Goal: Task Accomplishment & Management: Use online tool/utility

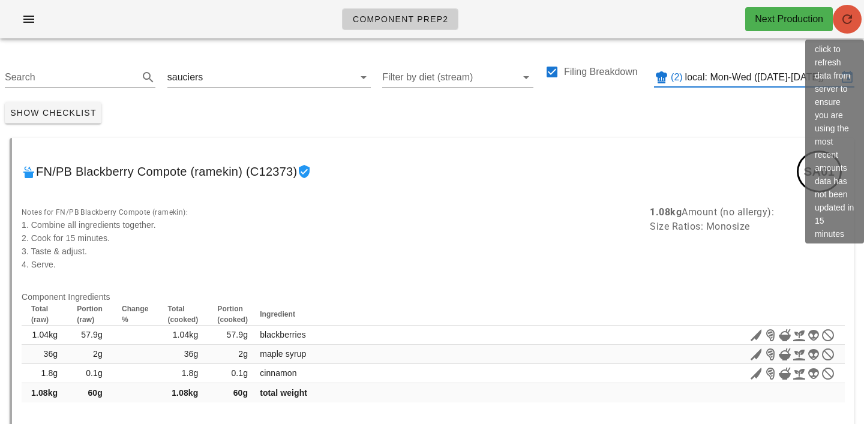
click at [841, 23] on icon "button" at bounding box center [847, 19] width 14 height 14
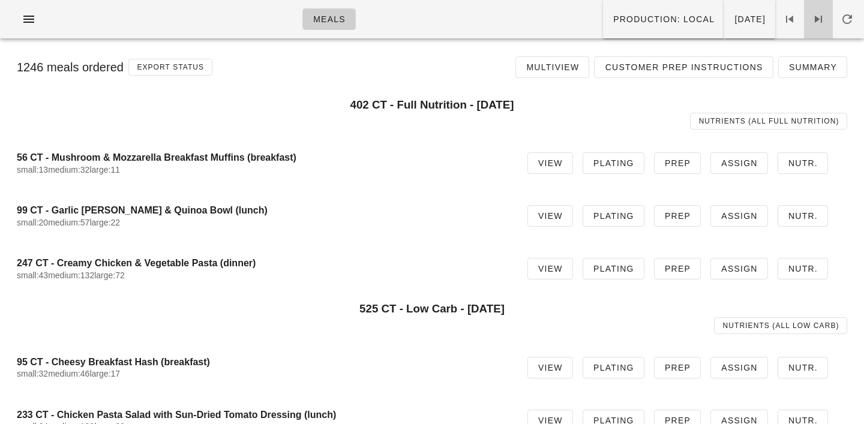
click at [818, 21] on icon at bounding box center [818, 19] width 14 height 14
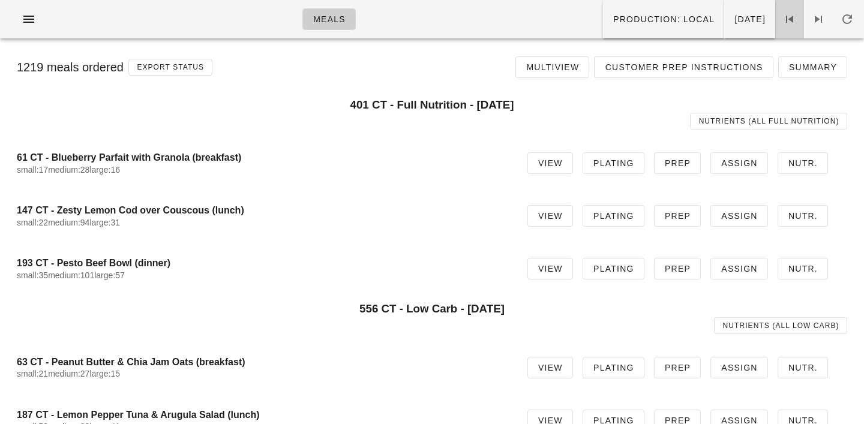
click at [797, 15] on span at bounding box center [789, 19] width 29 height 14
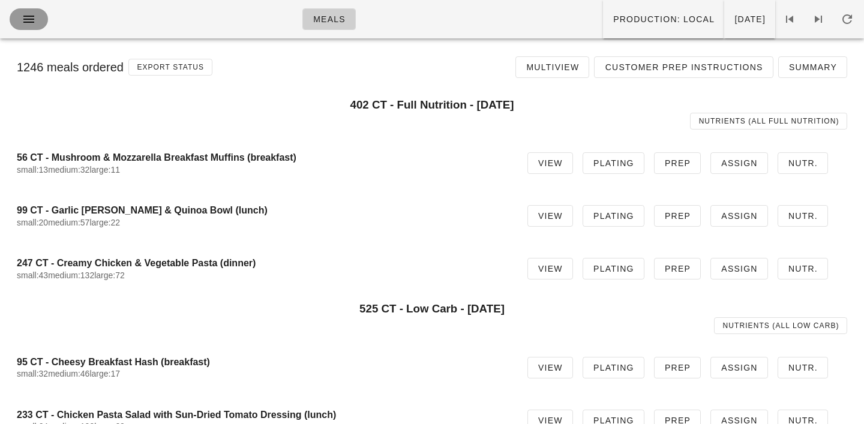
click at [26, 25] on icon "button" at bounding box center [29, 19] width 14 height 14
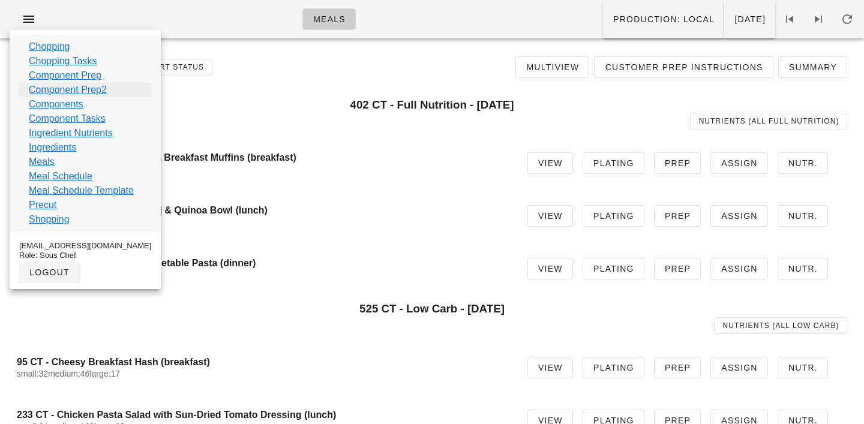
click at [36, 86] on link "Component Prep2" at bounding box center [68, 90] width 78 height 14
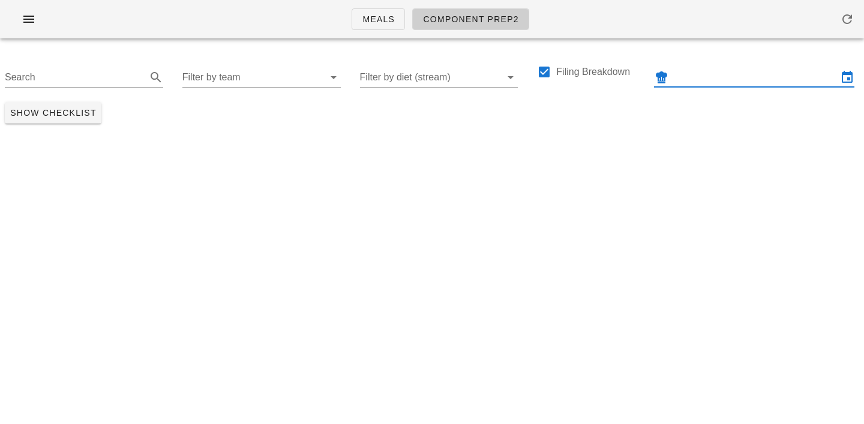
click at [725, 78] on input "text" at bounding box center [754, 77] width 167 height 19
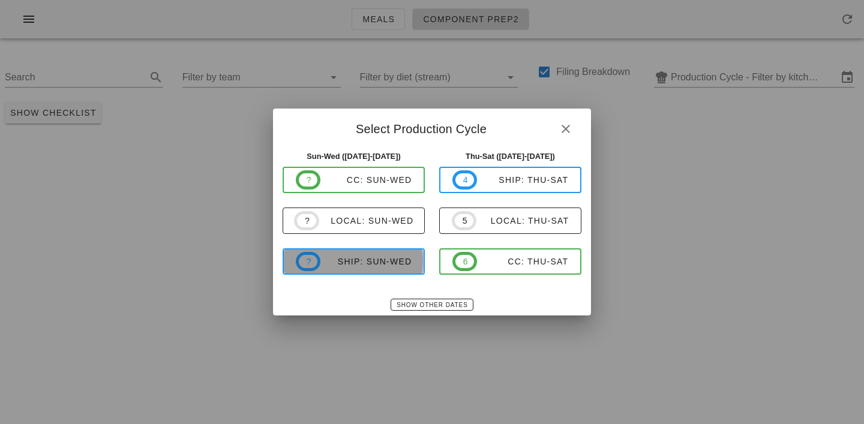
click at [371, 265] on div "ship: Sun-Wed" at bounding box center [365, 262] width 91 height 10
type input "ship: Sun-Wed (Aug 31-Sep 3)"
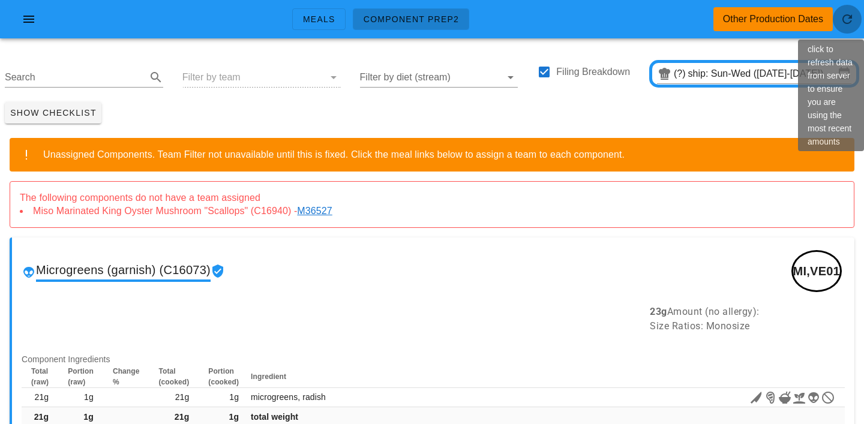
click at [853, 24] on icon "button" at bounding box center [847, 19] width 14 height 14
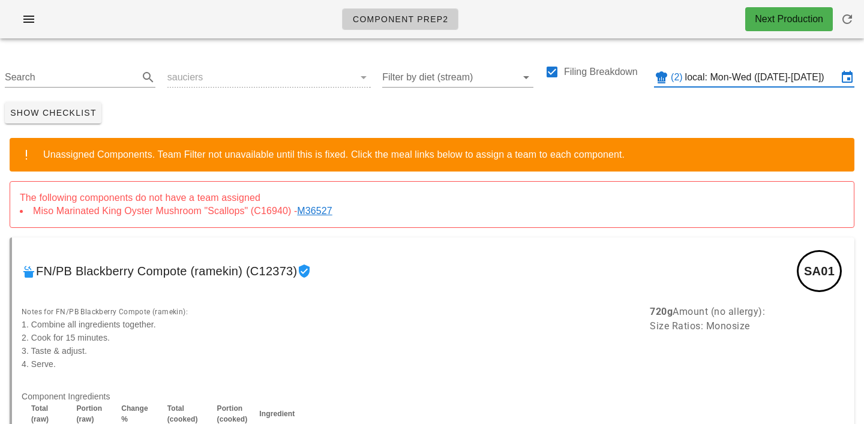
click at [822, 77] on input "local: Mon-Wed (Sep 1-Sep 3)" at bounding box center [761, 77] width 152 height 19
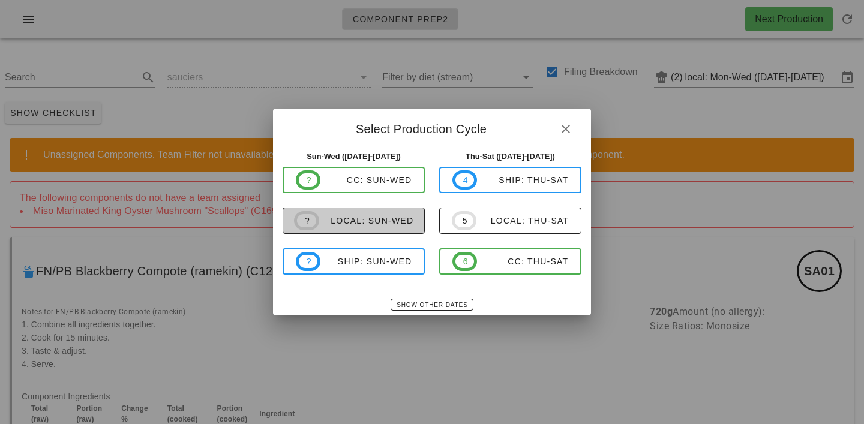
click at [376, 225] on div "local: Sun-Wed" at bounding box center [366, 221] width 95 height 10
type input "local: Sun-Wed (Aug 31-Sep 3)"
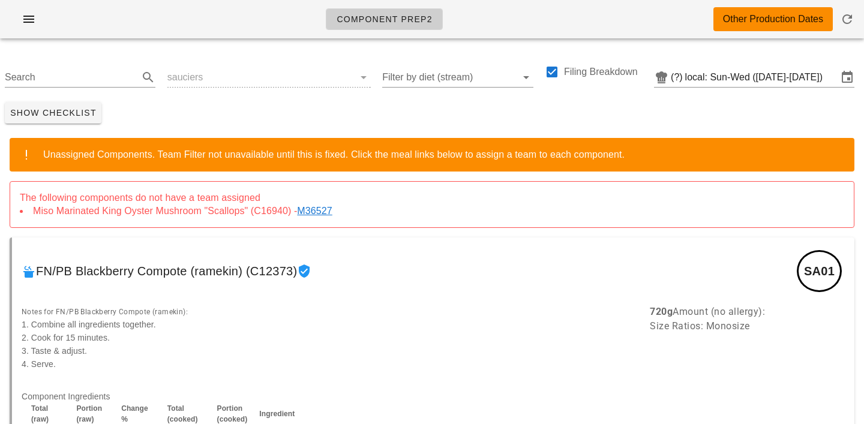
click at [323, 211] on link "M36527" at bounding box center [317, 211] width 40 height 10
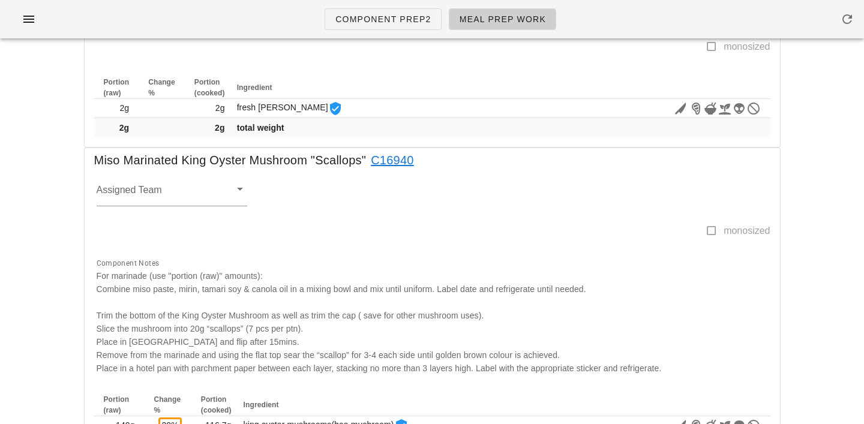
scroll to position [504, 0]
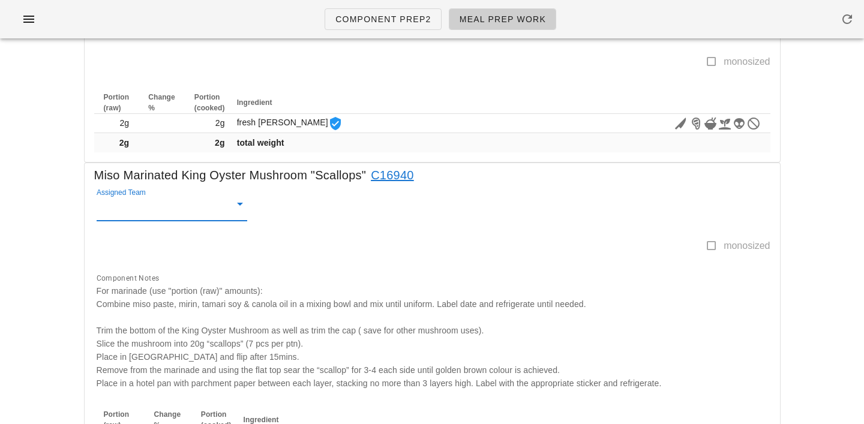
click at [130, 209] on input "Assigned Team" at bounding box center [163, 209] width 132 height 16
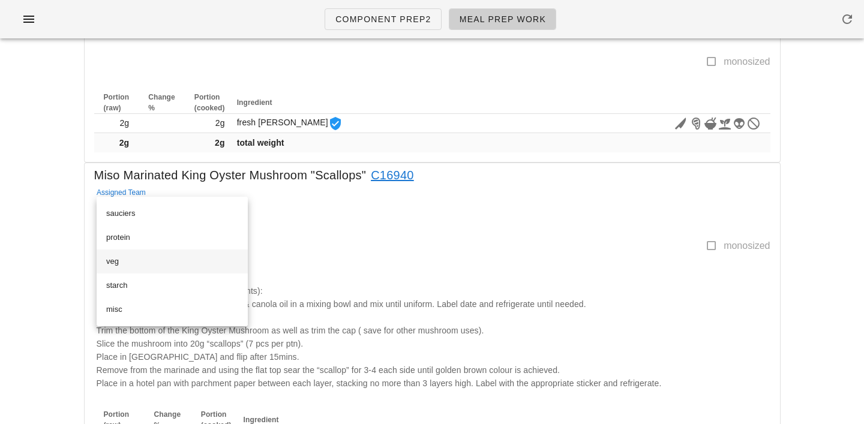
click at [113, 263] on div "veg" at bounding box center [172, 262] width 132 height 10
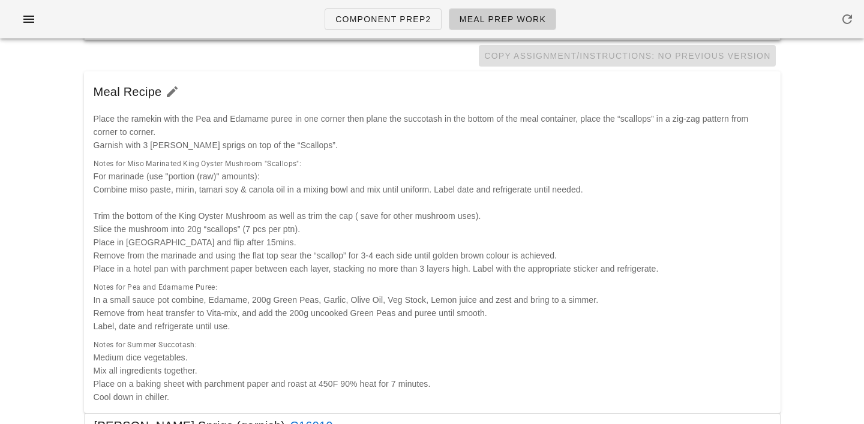
scroll to position [0, 0]
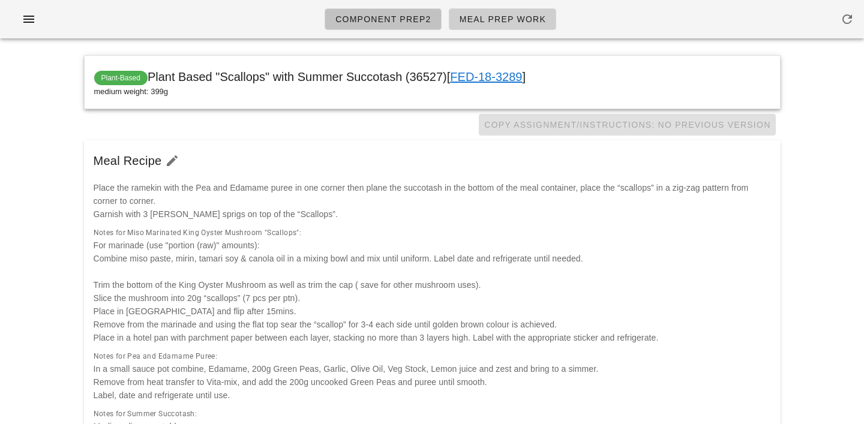
click at [405, 19] on span "Component Prep2" at bounding box center [383, 19] width 97 height 10
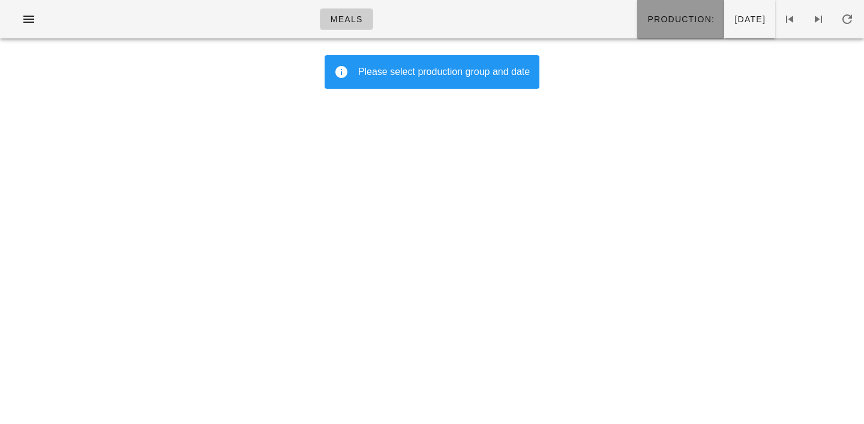
click at [647, 21] on span "Production:" at bounding box center [681, 19] width 68 height 10
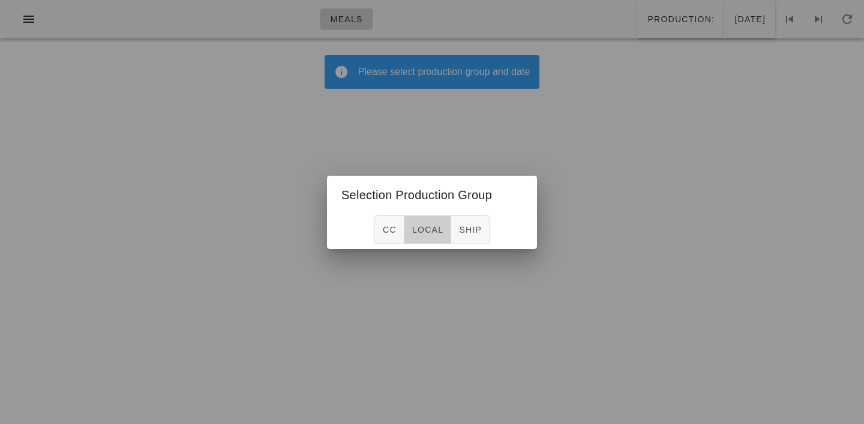
click at [430, 235] on span "local" at bounding box center [428, 230] width 32 height 10
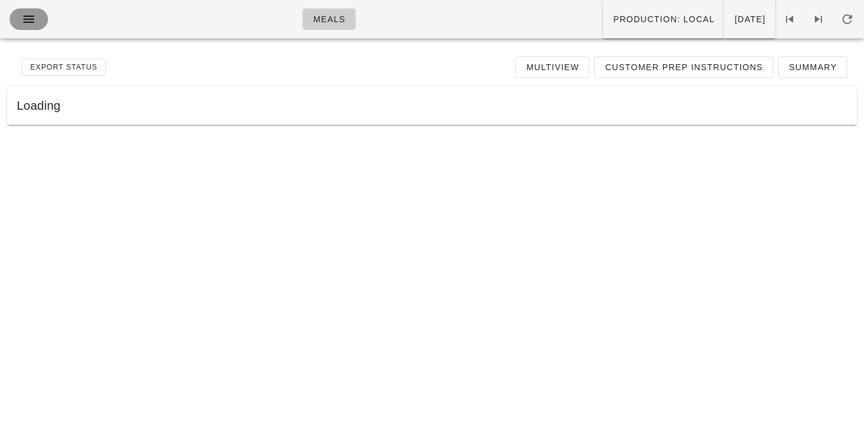
click at [31, 18] on icon "button" at bounding box center [29, 19] width 14 height 14
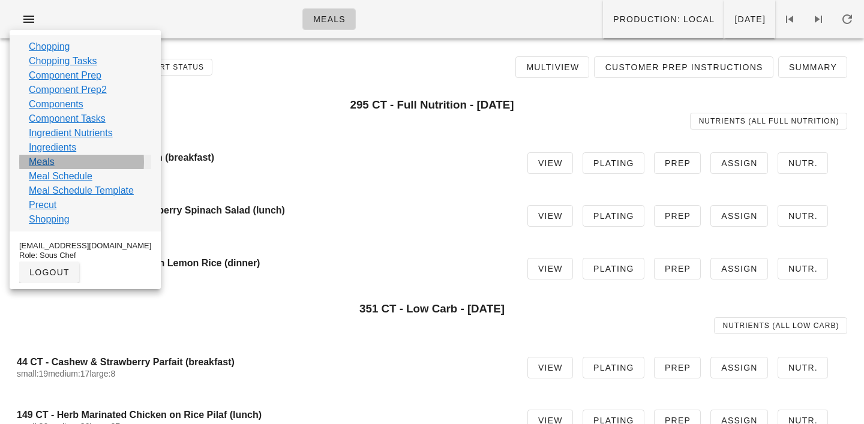
click at [35, 162] on link "Meals" at bounding box center [42, 162] width 26 height 14
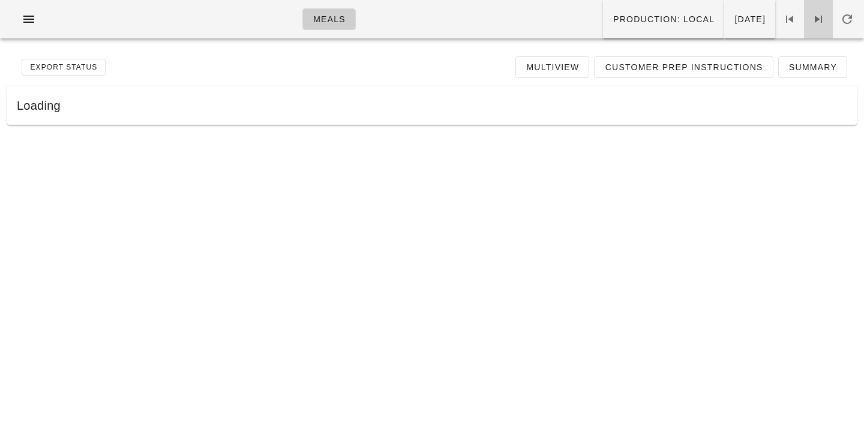
click at [815, 26] on icon at bounding box center [818, 19] width 14 height 14
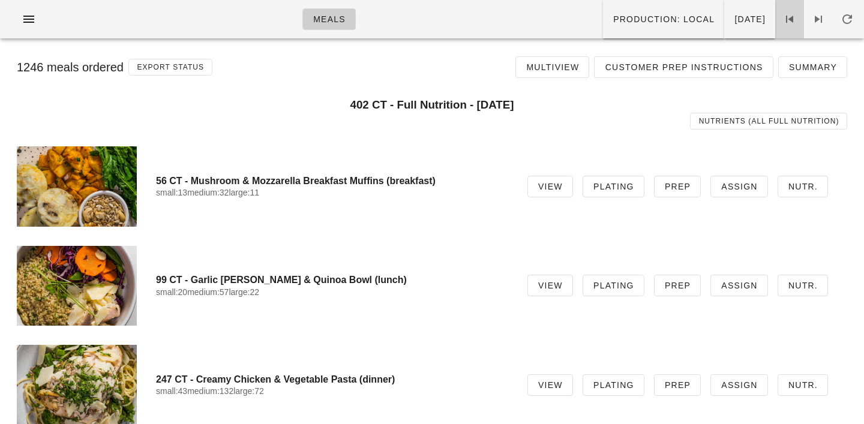
click at [793, 27] on link at bounding box center [789, 19] width 29 height 38
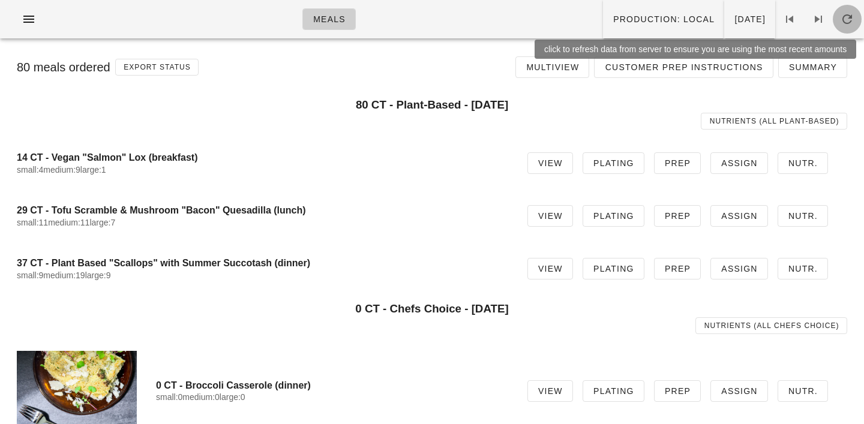
click at [850, 21] on icon "button" at bounding box center [847, 19] width 14 height 14
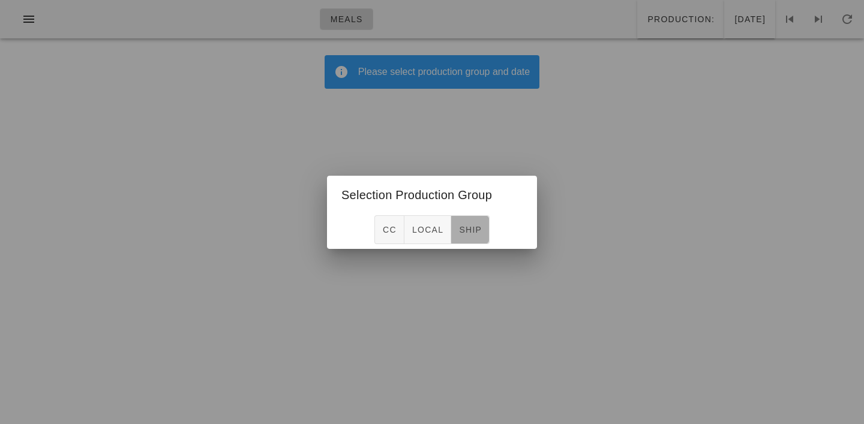
click at [471, 226] on span "ship" at bounding box center [469, 230] width 23 height 10
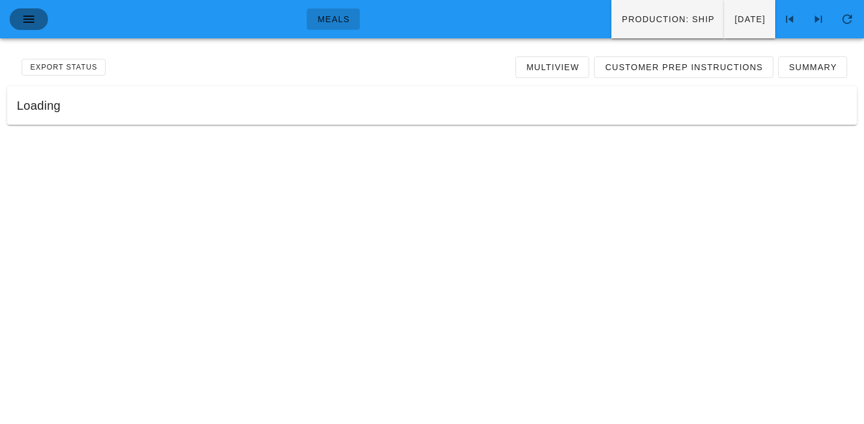
click at [23, 21] on icon "button" at bounding box center [29, 19] width 14 height 14
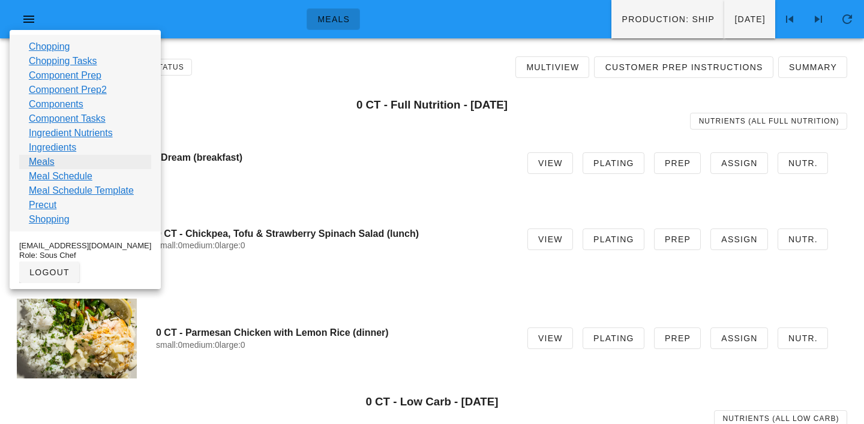
click at [35, 162] on link "Meals" at bounding box center [42, 162] width 26 height 14
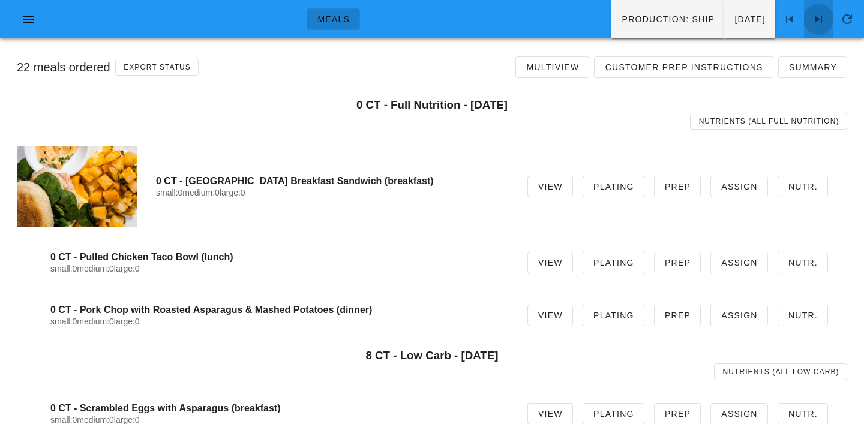
click at [821, 12] on icon at bounding box center [818, 19] width 14 height 14
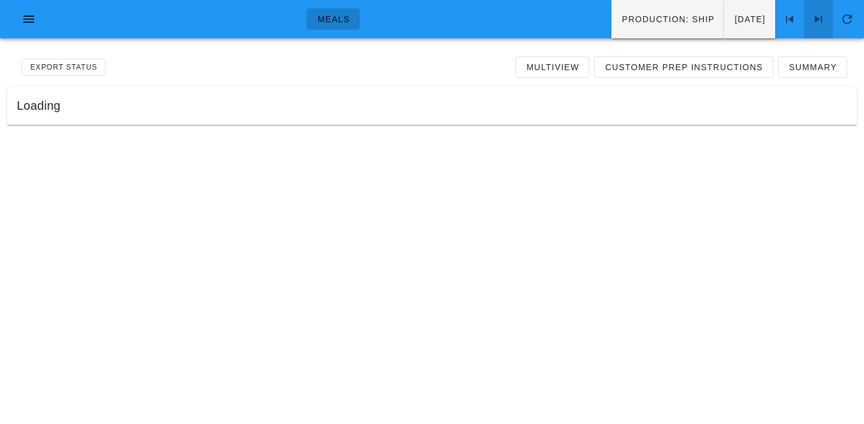
click at [821, 12] on icon at bounding box center [818, 19] width 14 height 14
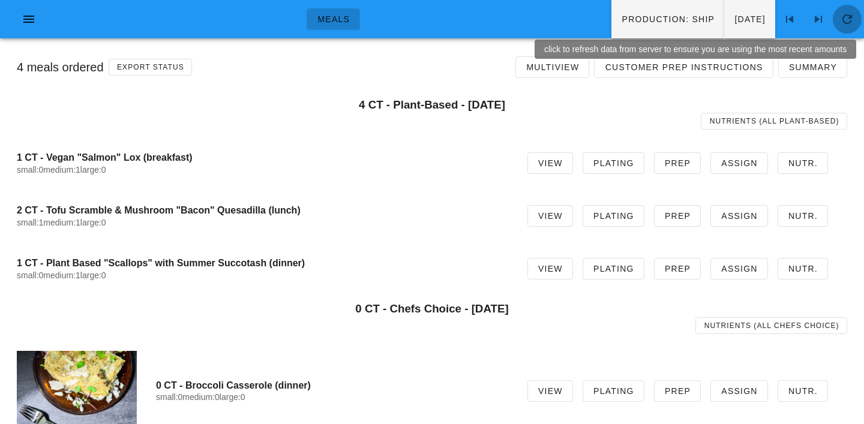
click at [852, 22] on icon "button" at bounding box center [847, 19] width 14 height 14
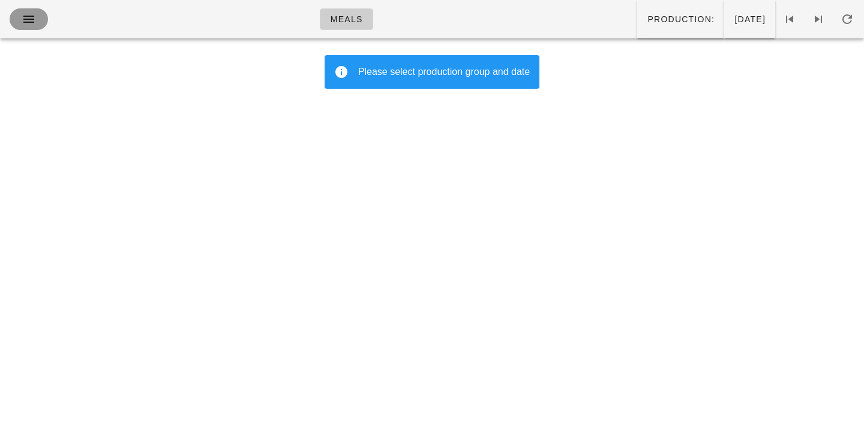
click at [25, 17] on icon "button" at bounding box center [29, 19] width 14 height 14
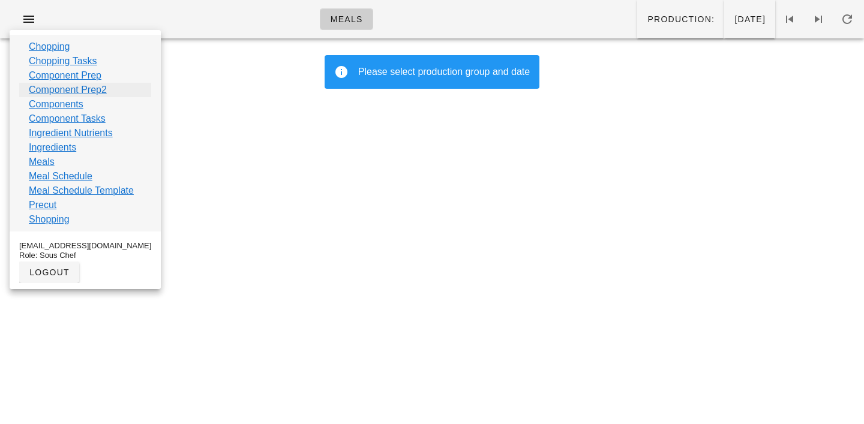
click at [49, 91] on link "Component Prep2" at bounding box center [68, 90] width 78 height 14
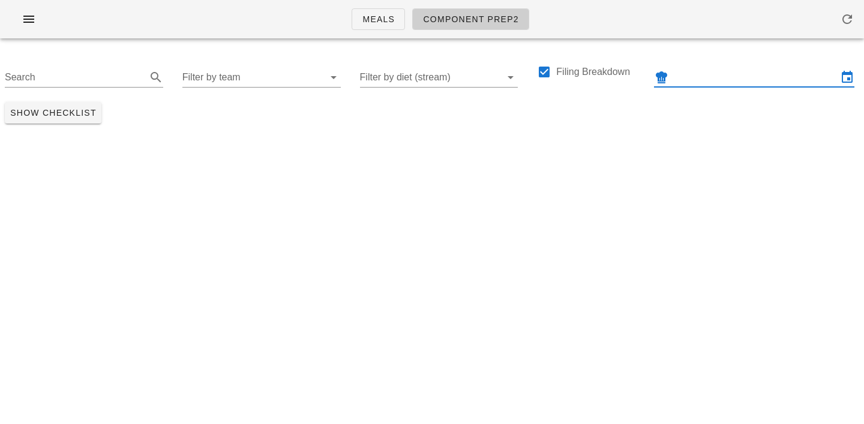
click at [717, 74] on input "text" at bounding box center [754, 77] width 167 height 19
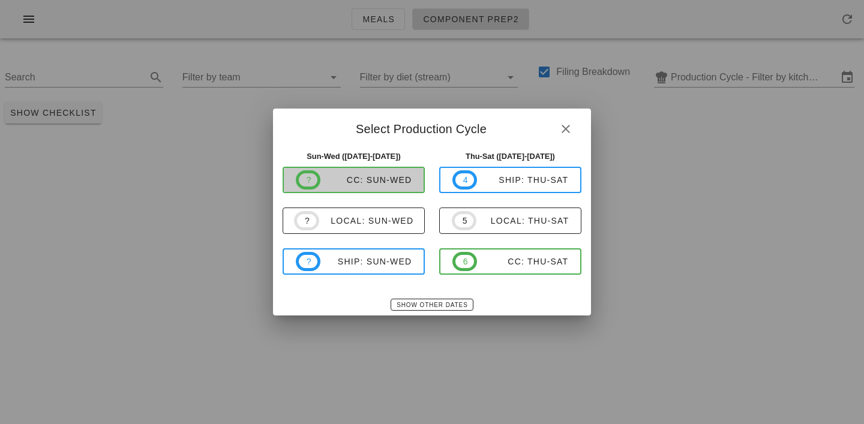
click at [380, 179] on div "CC: Sun-Wed" at bounding box center [365, 180] width 91 height 10
type input "CC: Sun-Wed ([DATE]-[DATE])"
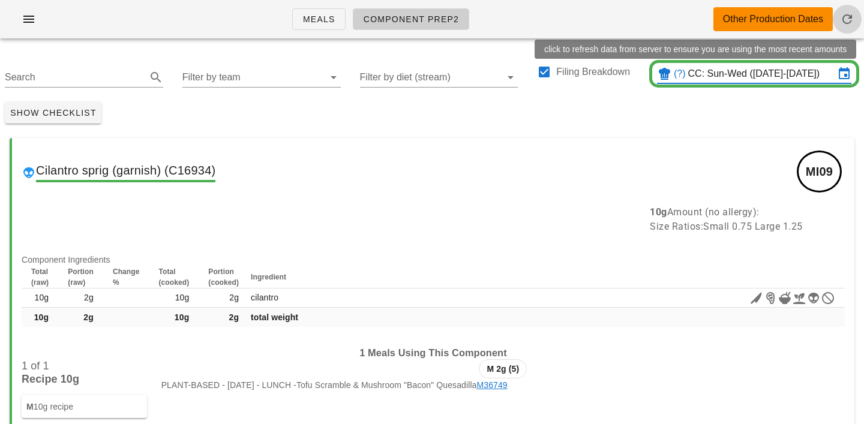
click at [846, 21] on icon "button" at bounding box center [847, 19] width 14 height 14
